Goal: Transaction & Acquisition: Purchase product/service

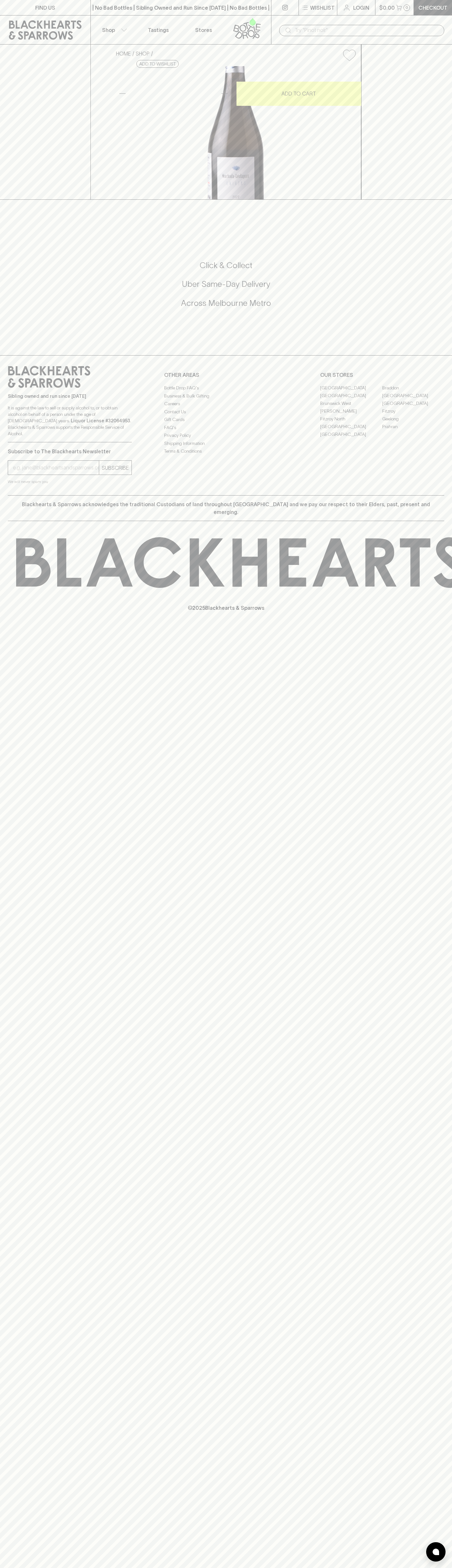
click at [358, 19] on div "​" at bounding box center [361, 30] width 181 height 29
click at [425, 116] on div "HOME SHOP Muchado Leclapart Univers Palomino 2022 $86.00 Add to wishlist 10% di…" at bounding box center [226, 122] width 452 height 155
click at [147, 1567] on html "FIND US | No Bad Bottles | Sibling Owned and Run Since [DATE] | No Bad Bottles …" at bounding box center [226, 784] width 452 height 1568
click at [1, 1357] on div "FIND US | No Bad Bottles | Sibling Owned and Run Since [DATE] | No Bad Bottles …" at bounding box center [226, 784] width 452 height 1568
